Goal: Transaction & Acquisition: Subscribe to service/newsletter

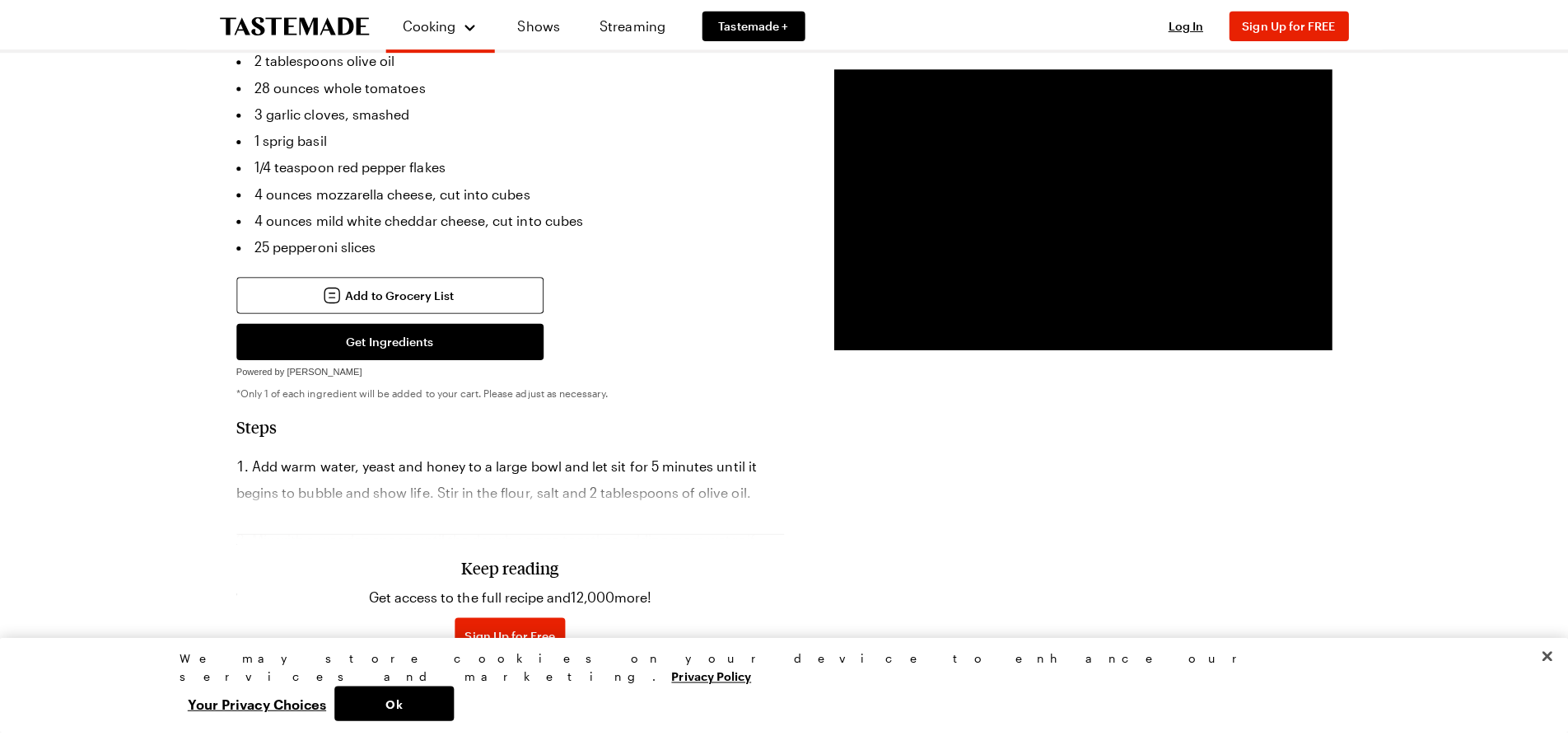
scroll to position [802, 0]
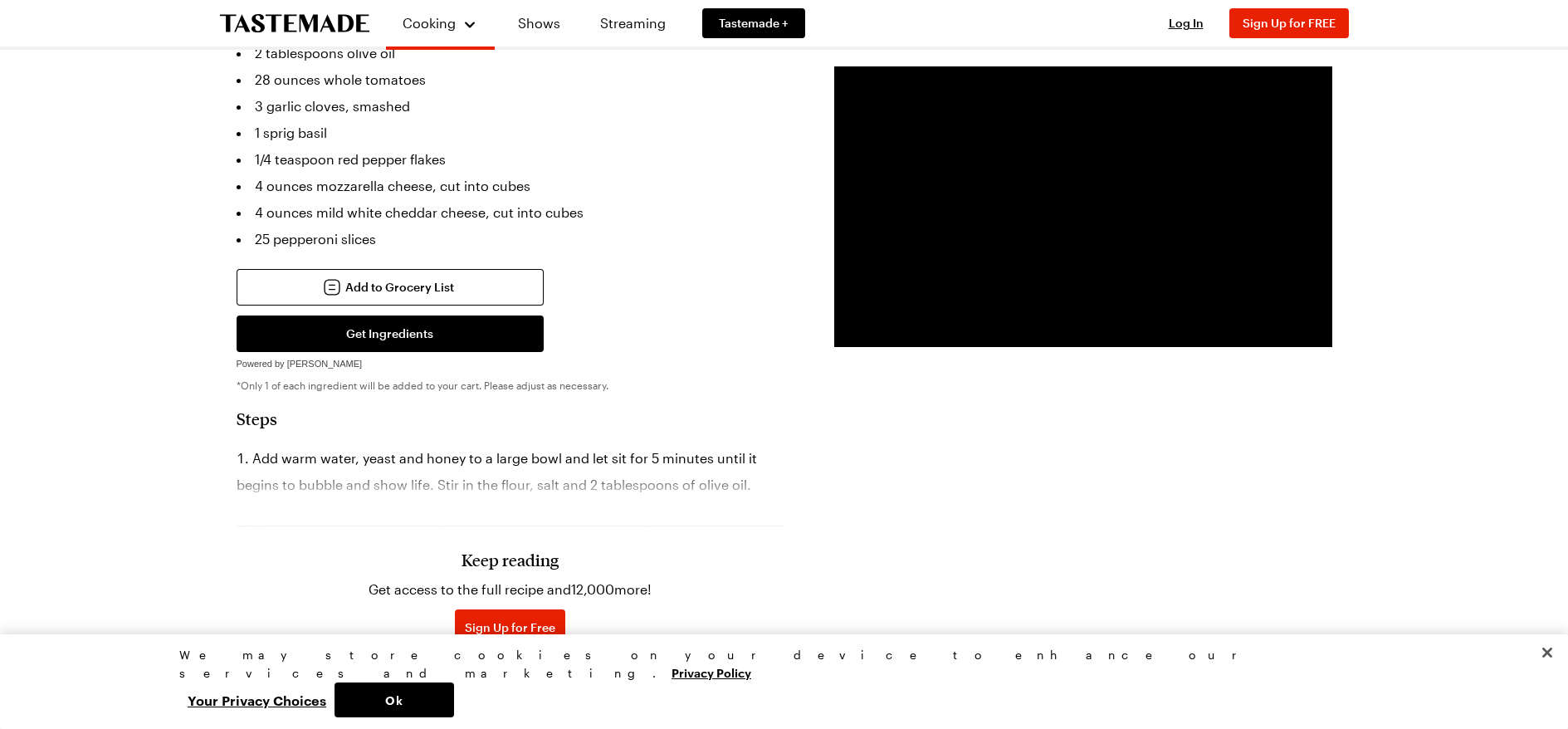
click at [507, 549] on h3 "Keep reading" at bounding box center [510, 559] width 98 height 20
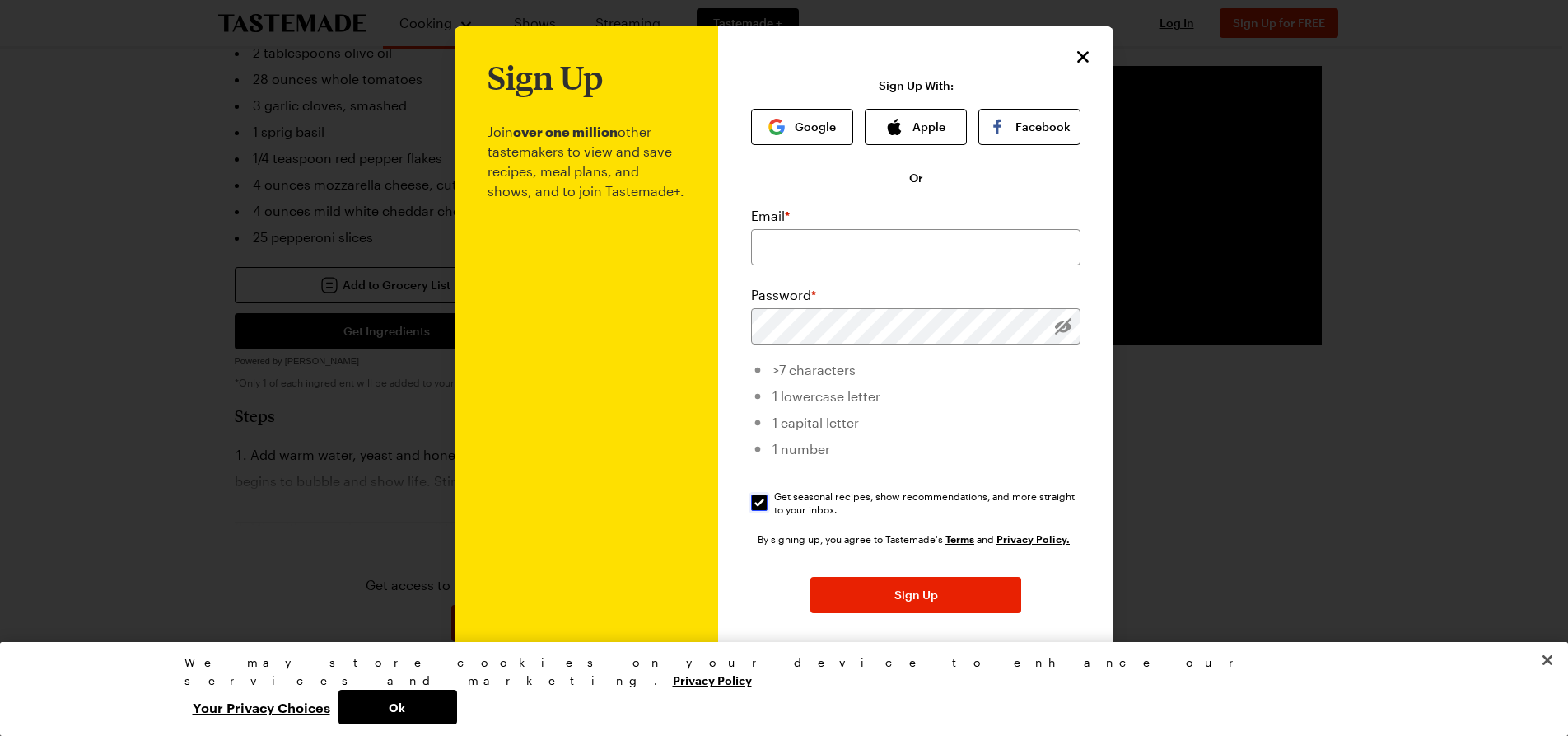
click at [756, 503] on input "Get seasonal recipes, show recommendations, and more straight to your inbox. Ge…" at bounding box center [759, 502] width 16 height 16
checkbox input "false"
click at [821, 248] on input "email" at bounding box center [916, 247] width 330 height 36
type input "[EMAIL_ADDRESS][DOMAIN_NAME]"
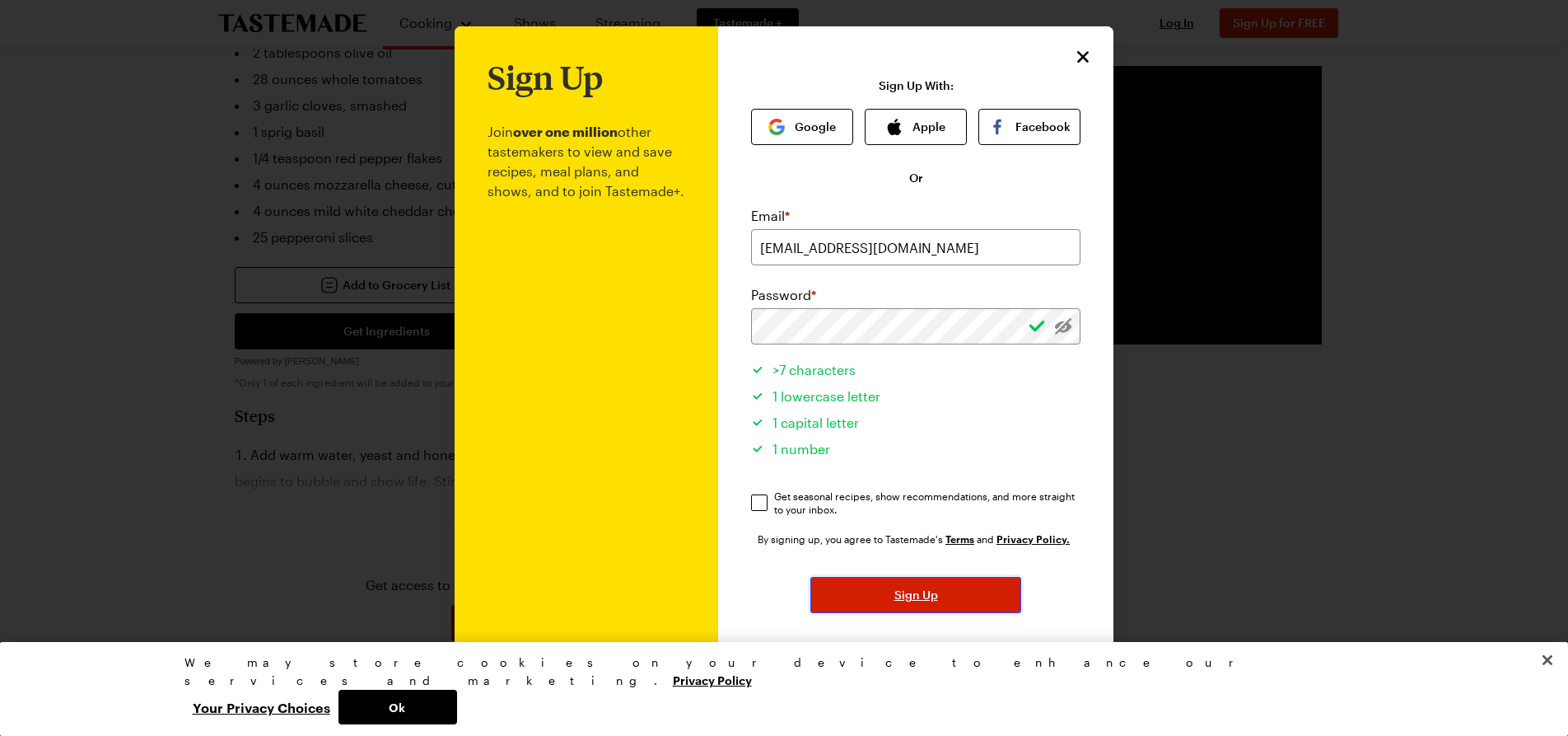
click at [923, 593] on span "Sign Up" at bounding box center [917, 594] width 44 height 16
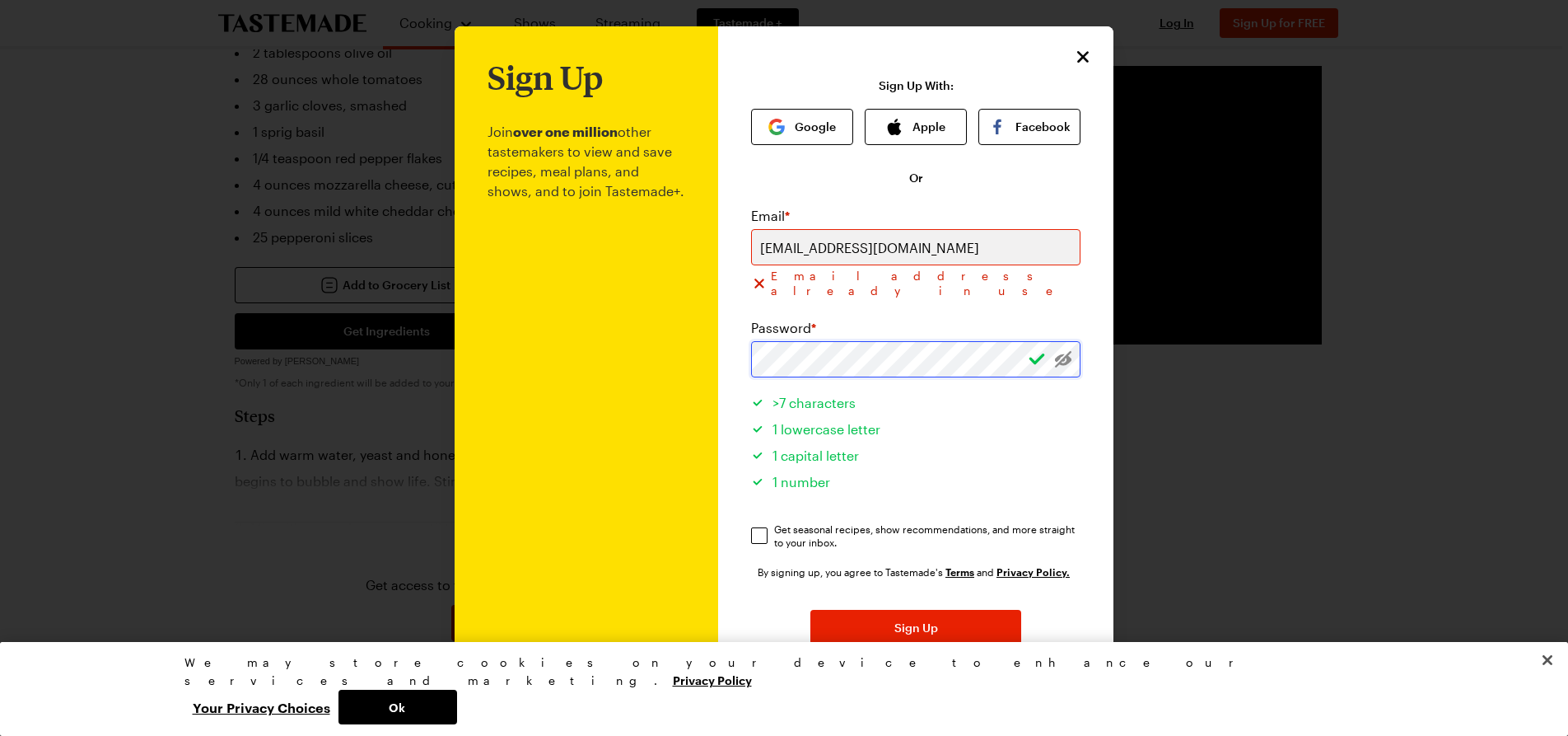
click at [708, 332] on div "Sign Up Join over one million other tastemakers to view and save recipes, meal …" at bounding box center [784, 409] width 659 height 765
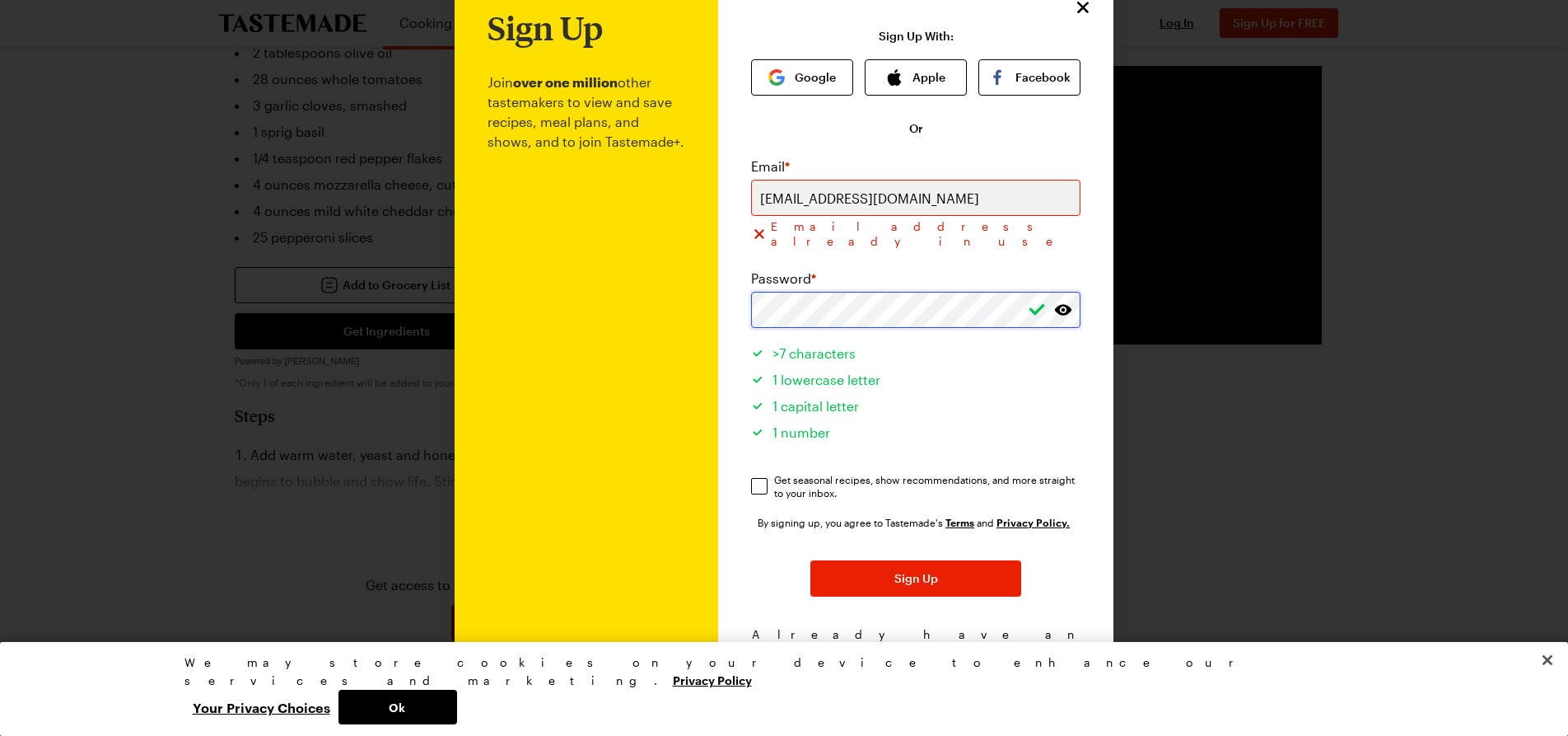
scroll to position [55, 0]
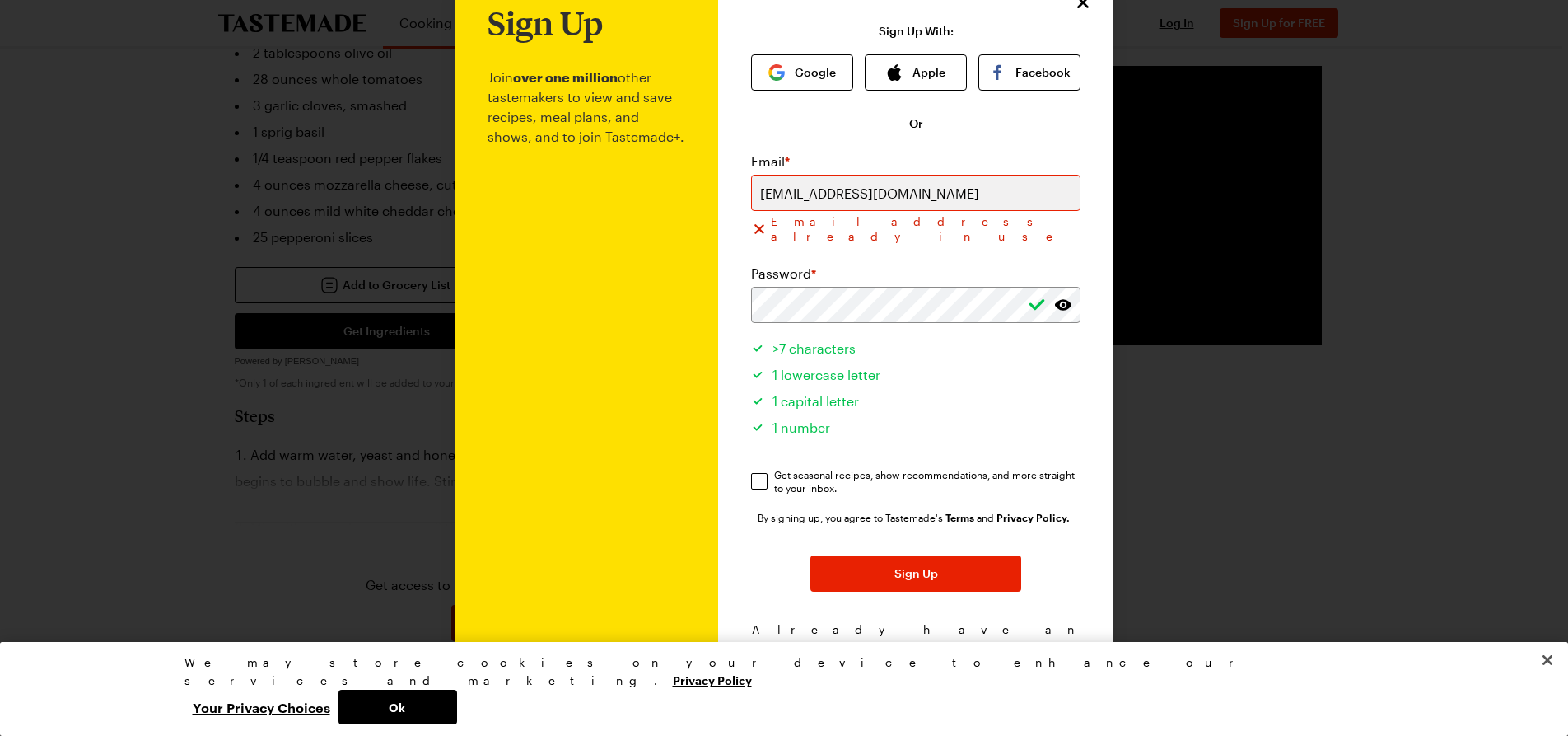
click at [980, 638] on span "Log In!" at bounding box center [995, 646] width 38 height 16
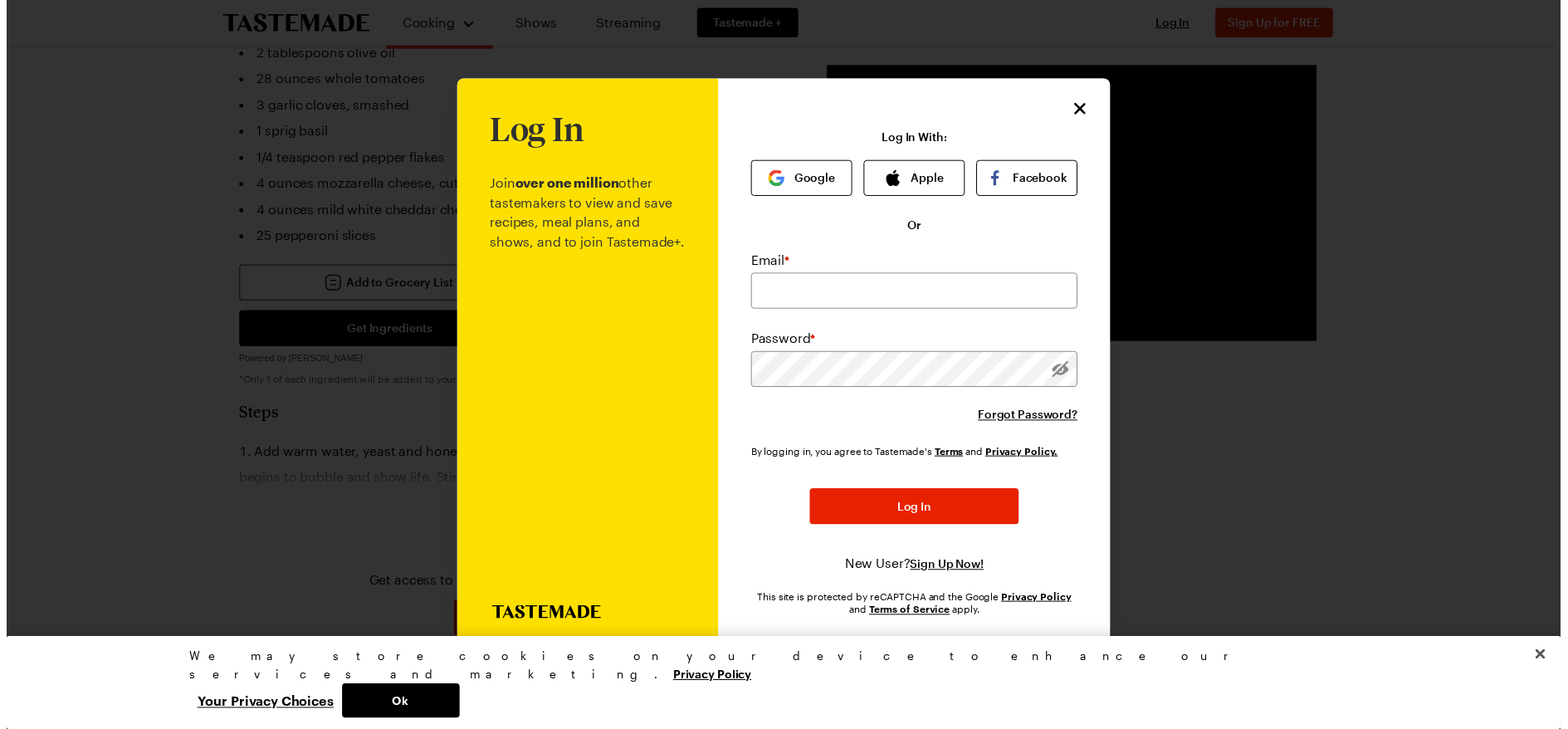
scroll to position [0, 0]
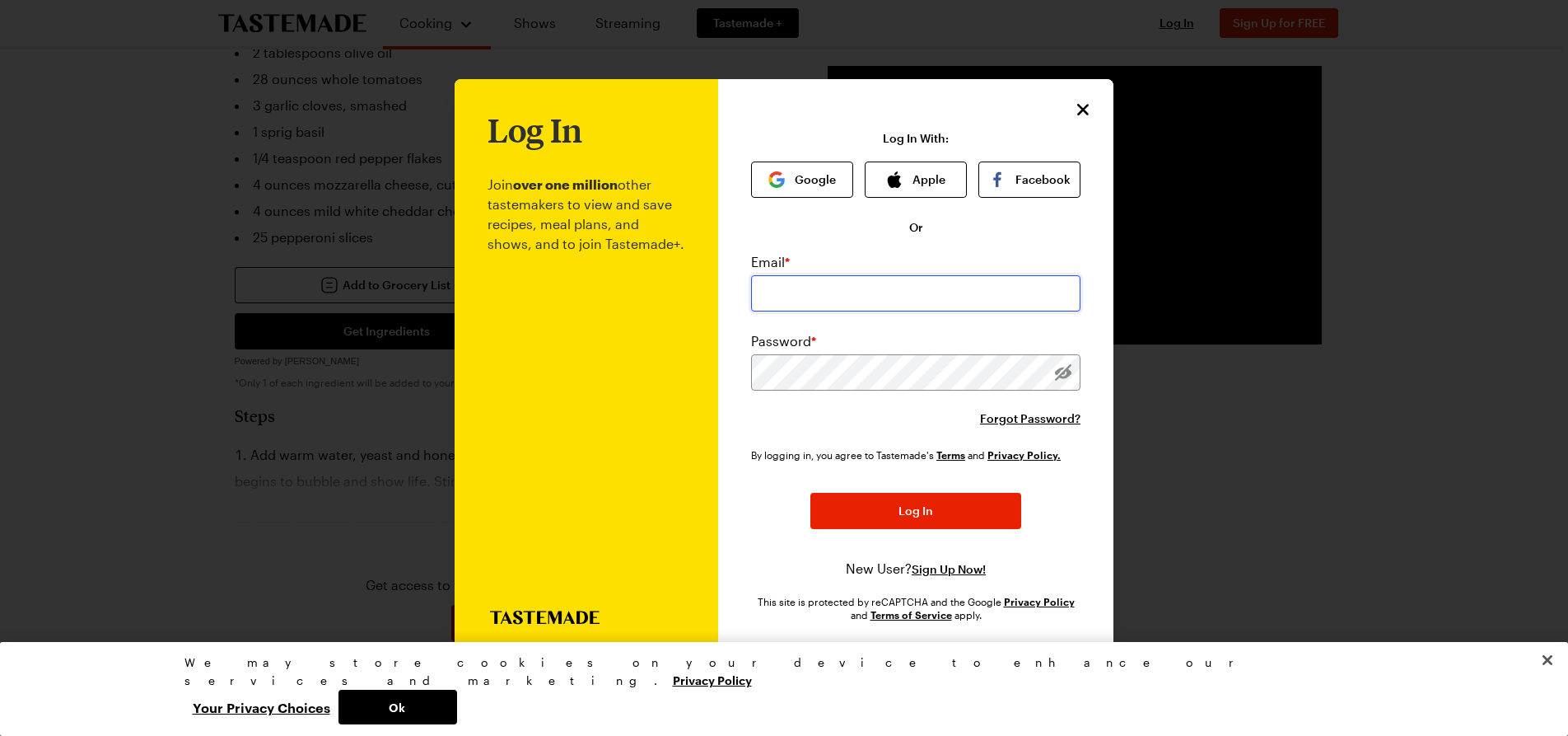
click at [798, 296] on input "email" at bounding box center [916, 293] width 330 height 36
type input "[EMAIL_ADDRESS][DOMAIN_NAME]"
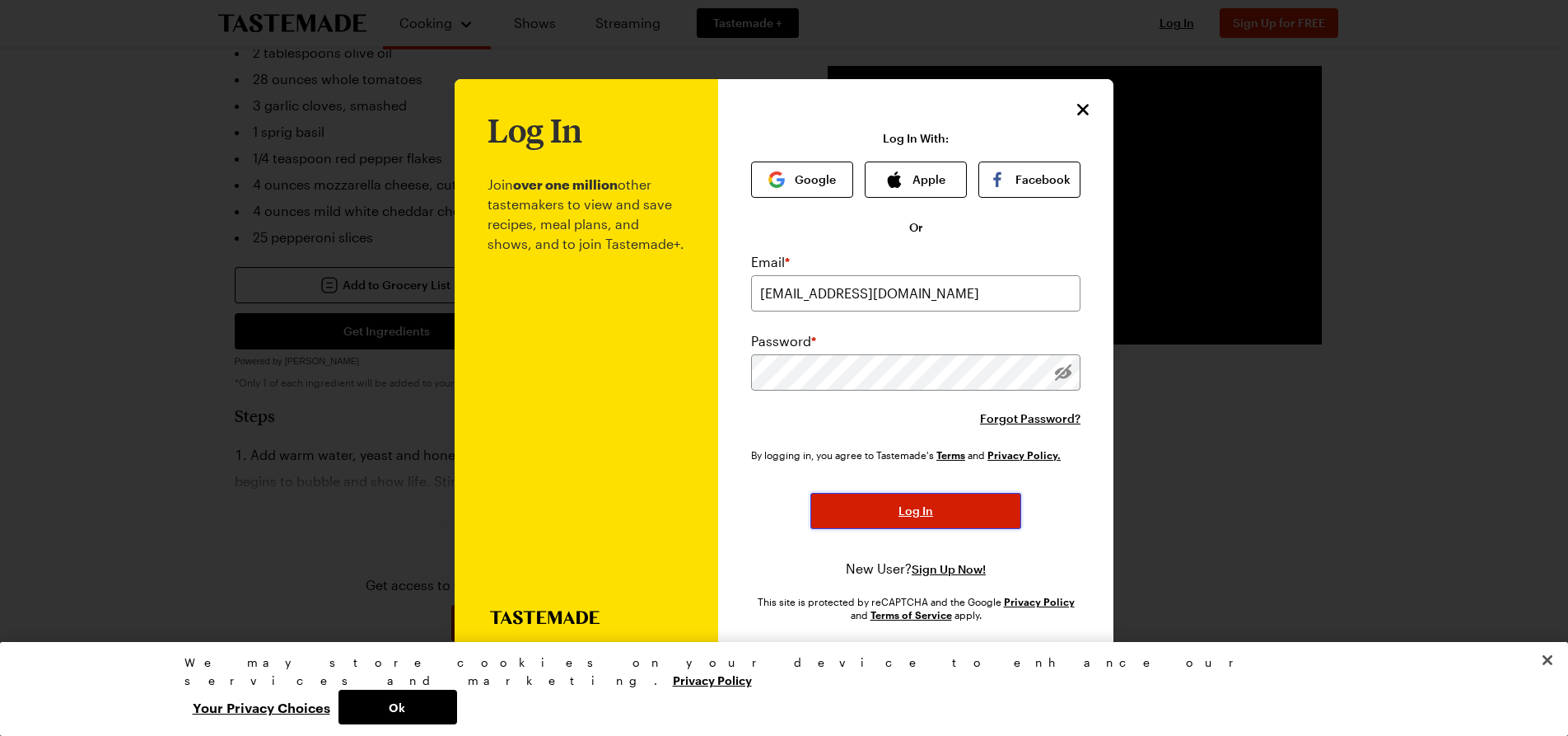
click at [922, 512] on span "Log In" at bounding box center [916, 511] width 34 height 16
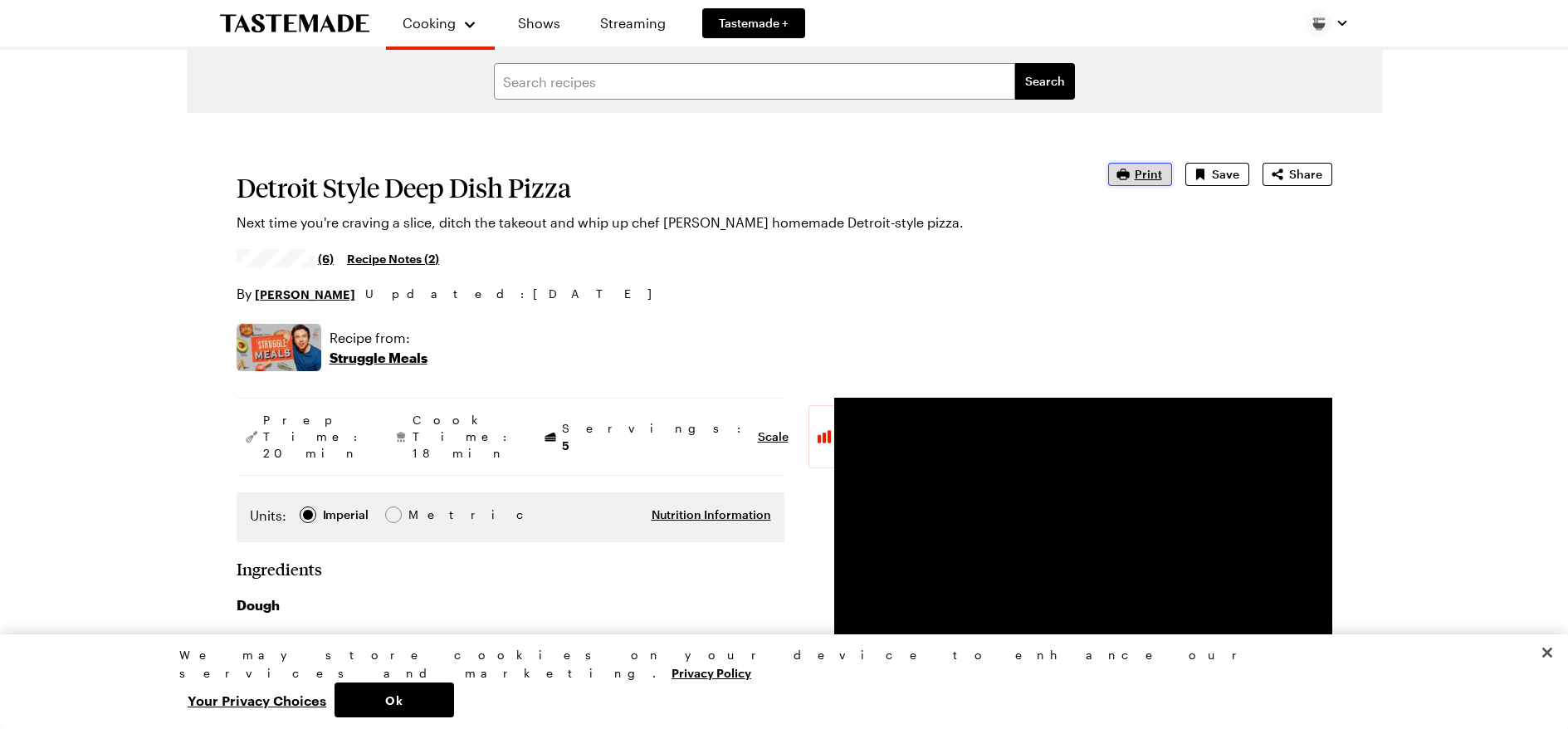
click at [1132, 178] on icon "button" at bounding box center [1123, 174] width 16 height 16
type textarea "x"
